Goal: Task Accomplishment & Management: Complete application form

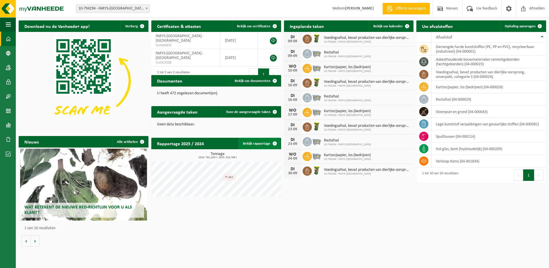
click at [274, 143] on span at bounding box center [274, 143] width 11 height 11
click at [520, 25] on span "Ophaling aanvragen" at bounding box center [520, 26] width 31 height 4
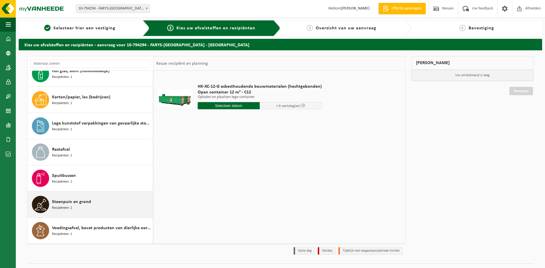
scroll to position [13, 0]
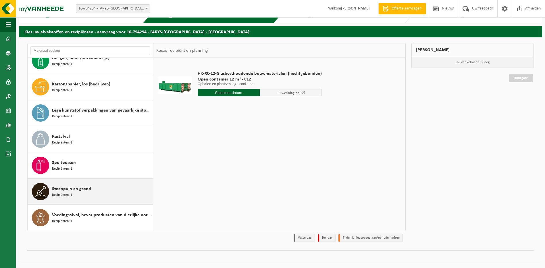
click at [64, 189] on span "Steenpuin en grond" at bounding box center [71, 188] width 39 height 7
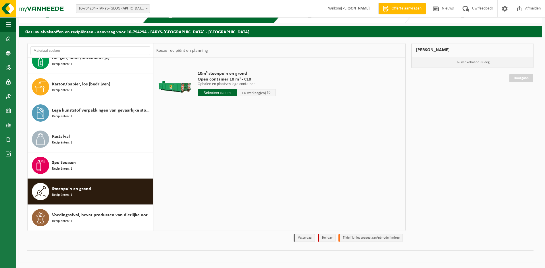
click at [210, 92] on input "text" at bounding box center [217, 92] width 39 height 7
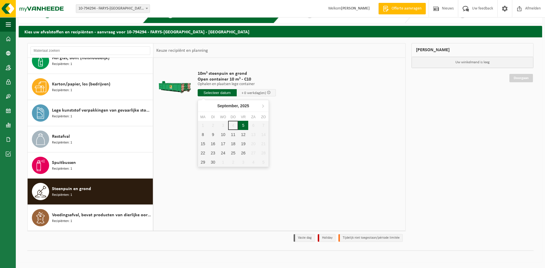
click at [242, 124] on div "5" at bounding box center [243, 125] width 10 height 9
type input "Van 2025-09-05"
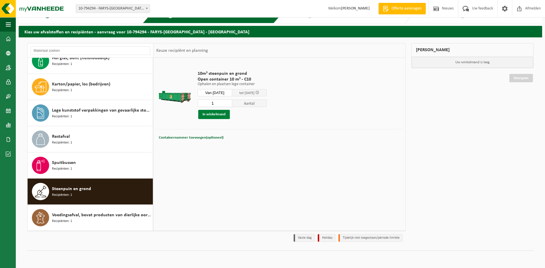
click at [215, 114] on button "In winkelmand" at bounding box center [214, 114] width 32 height 9
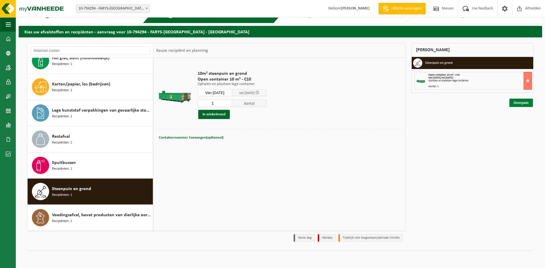
click at [521, 102] on link "Doorgaan" at bounding box center [521, 102] width 24 height 8
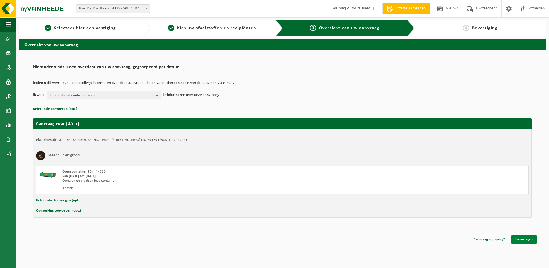
click at [525, 238] on link "Bevestigen" at bounding box center [524, 239] width 26 height 8
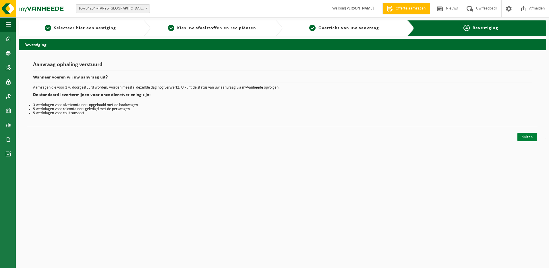
click at [527, 136] on link "Sluiten" at bounding box center [527, 137] width 20 height 8
